Goal: Task Accomplishment & Management: Complete application form

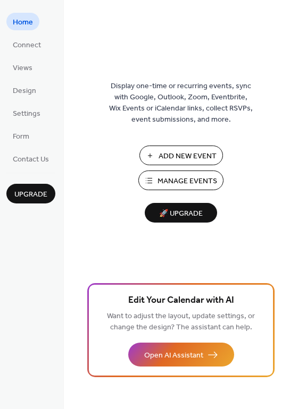
click at [190, 187] on span "Manage Events" at bounding box center [187, 181] width 60 height 11
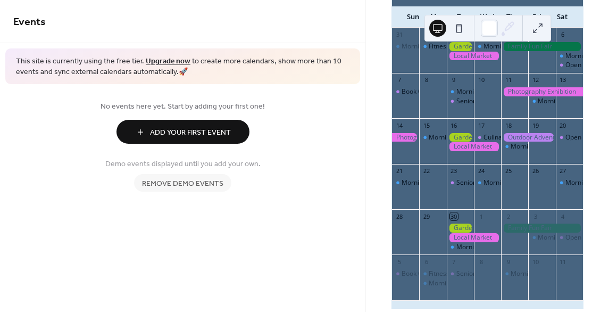
scroll to position [90, 0]
click at [216, 179] on span "Remove demo events" at bounding box center [182, 183] width 81 height 11
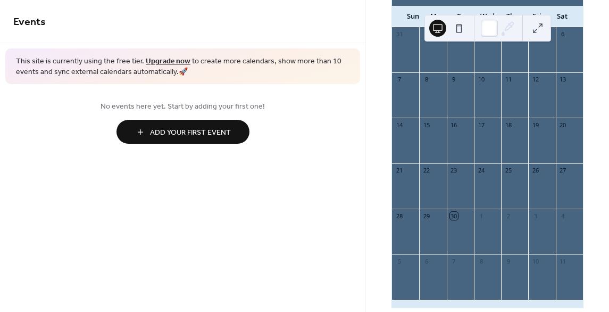
click at [202, 131] on span "Add Your First Event" at bounding box center [190, 132] width 81 height 11
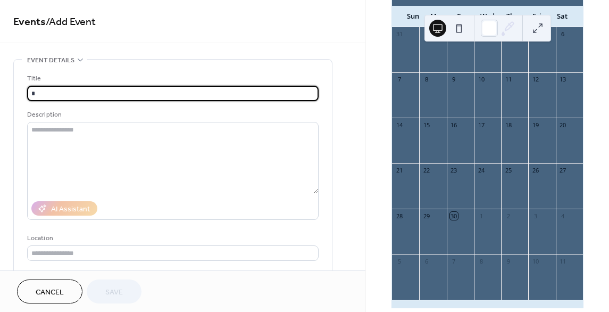
click at [128, 98] on input "*" at bounding box center [172, 93] width 291 height 15
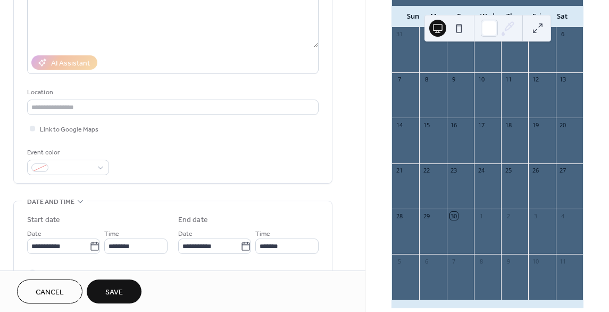
scroll to position [146, 0]
type input "*********"
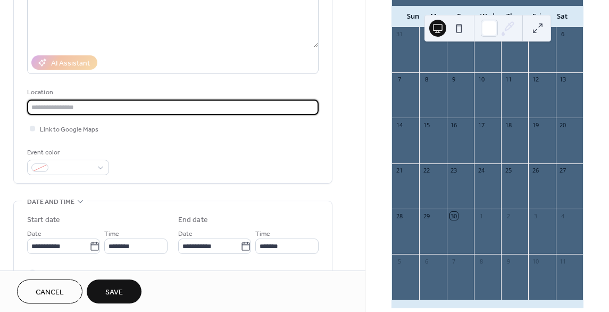
click at [98, 111] on input "text" at bounding box center [172, 106] width 291 height 15
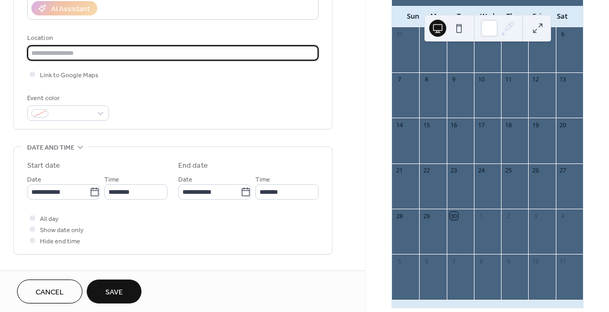
scroll to position [200, 0]
click at [81, 113] on span at bounding box center [72, 113] width 39 height 11
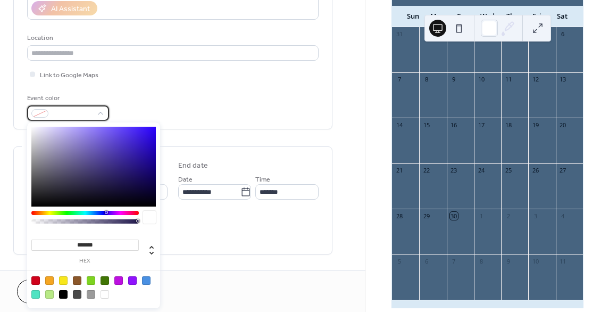
click at [81, 113] on span at bounding box center [72, 113] width 39 height 11
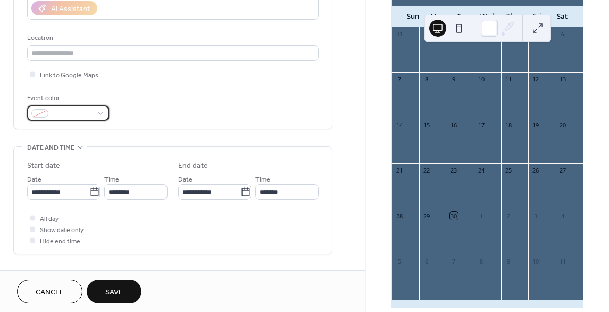
click at [81, 113] on span at bounding box center [72, 113] width 39 height 11
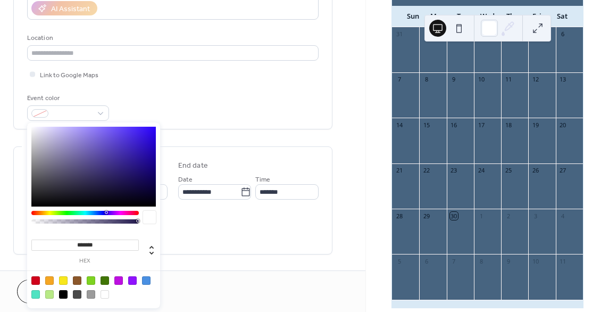
click at [33, 211] on div at bounding box center [84, 213] width 107 height 4
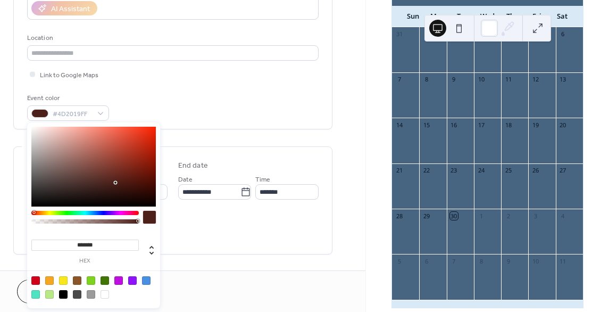
click at [33, 213] on div at bounding box center [33, 212] width 3 height 3
type input "*******"
click at [147, 132] on div at bounding box center [93, 167] width 124 height 80
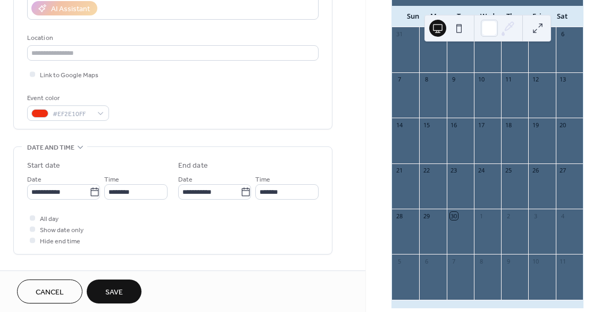
click at [254, 113] on div "Event color #EF2E10FF" at bounding box center [172, 107] width 291 height 28
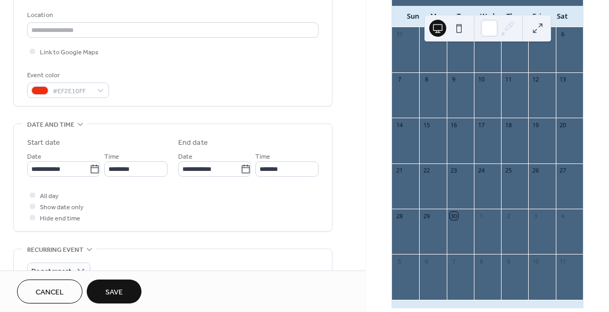
scroll to position [223, 0]
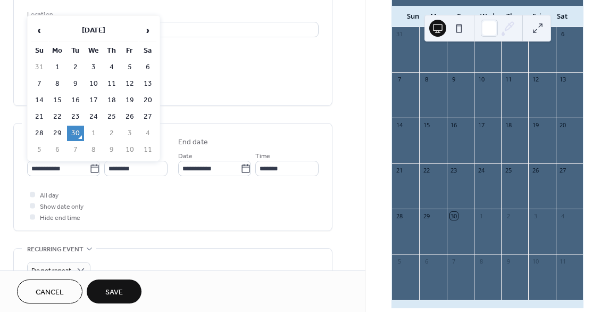
click at [95, 170] on icon at bounding box center [94, 168] width 11 height 11
click at [89, 170] on input "**********" at bounding box center [58, 168] width 62 height 15
click at [144, 35] on span "›" at bounding box center [148, 30] width 16 height 21
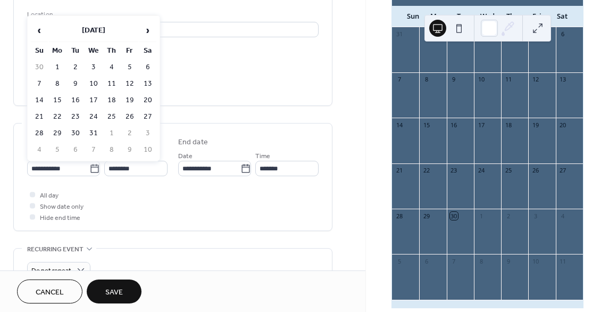
click at [144, 35] on span "›" at bounding box center [148, 30] width 16 height 21
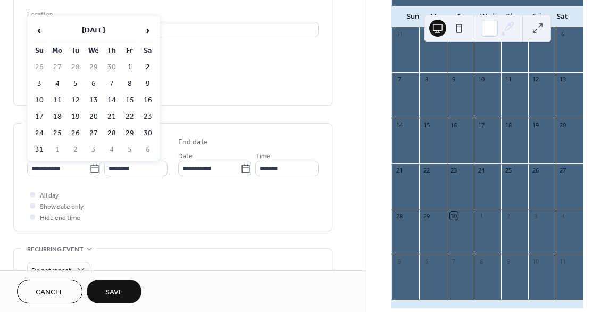
click at [144, 35] on span "›" at bounding box center [148, 30] width 16 height 21
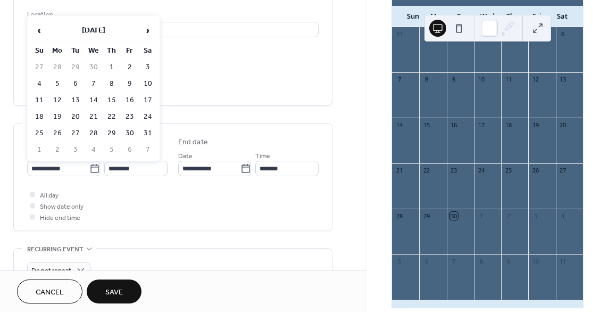
click at [60, 100] on td "12" at bounding box center [57, 100] width 17 height 15
type input "**********"
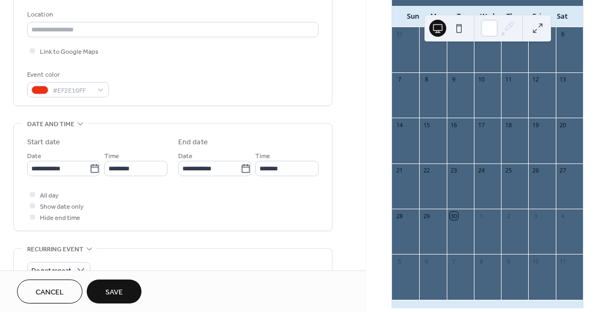
click at [244, 166] on icon at bounding box center [245, 168] width 11 height 11
click at [240, 166] on input "**********" at bounding box center [209, 168] width 62 height 15
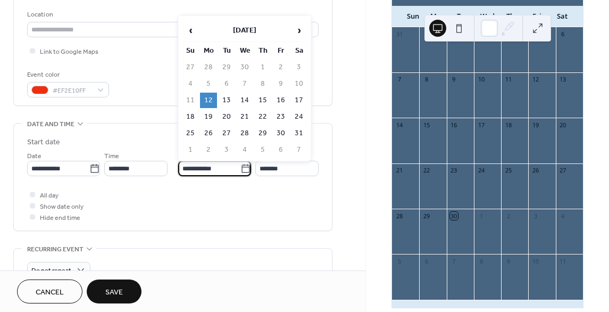
click at [303, 29] on span "›" at bounding box center [299, 30] width 16 height 21
click at [196, 152] on td "29" at bounding box center [190, 149] width 17 height 15
type input "**********"
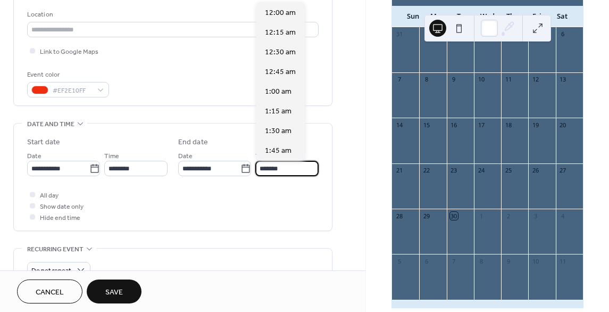
scroll to position [1023, 0]
drag, startPoint x: 286, startPoint y: 169, endPoint x: 247, endPoint y: 167, distance: 38.3
click at [247, 167] on div "**********" at bounding box center [248, 162] width 140 height 27
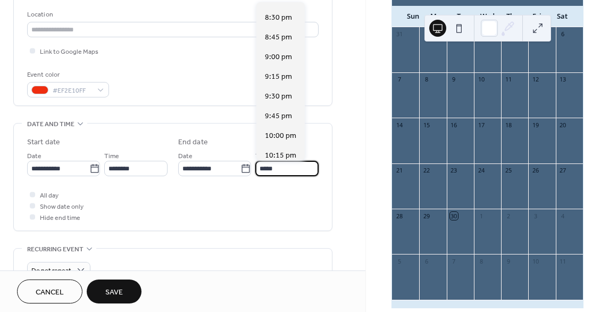
scroll to position [1731, 0]
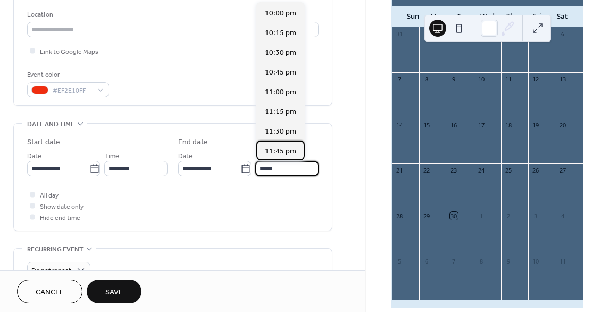
click at [286, 154] on span "11:45 pm" at bounding box center [280, 151] width 31 height 11
type input "********"
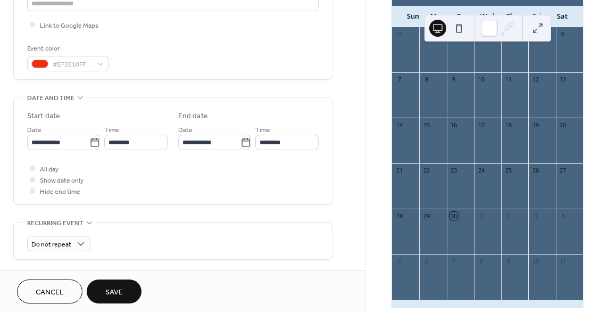
scroll to position [250, 0]
click at [33, 166] on div at bounding box center [32, 167] width 5 height 5
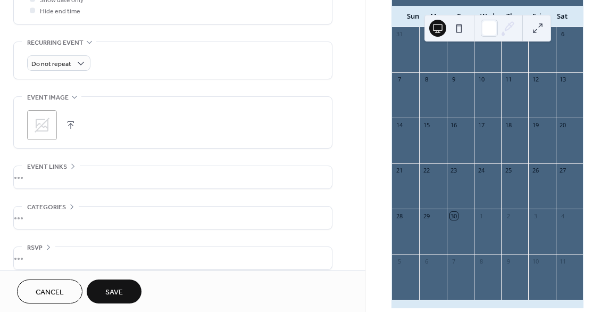
scroll to position [438, 0]
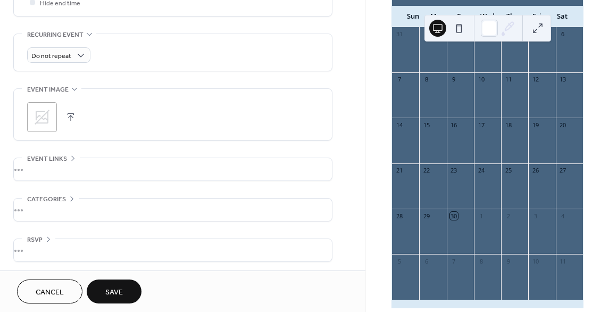
click at [127, 288] on button "Save" at bounding box center [114, 291] width 55 height 24
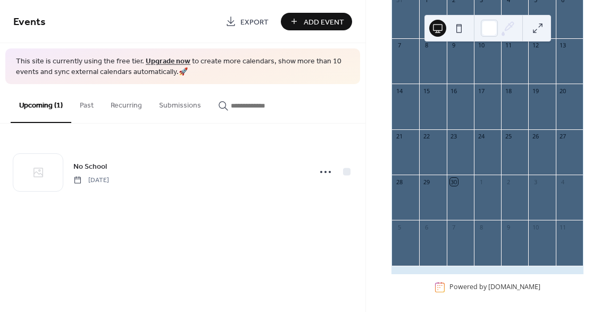
scroll to position [123, 0]
